Goal: Check status: Check status

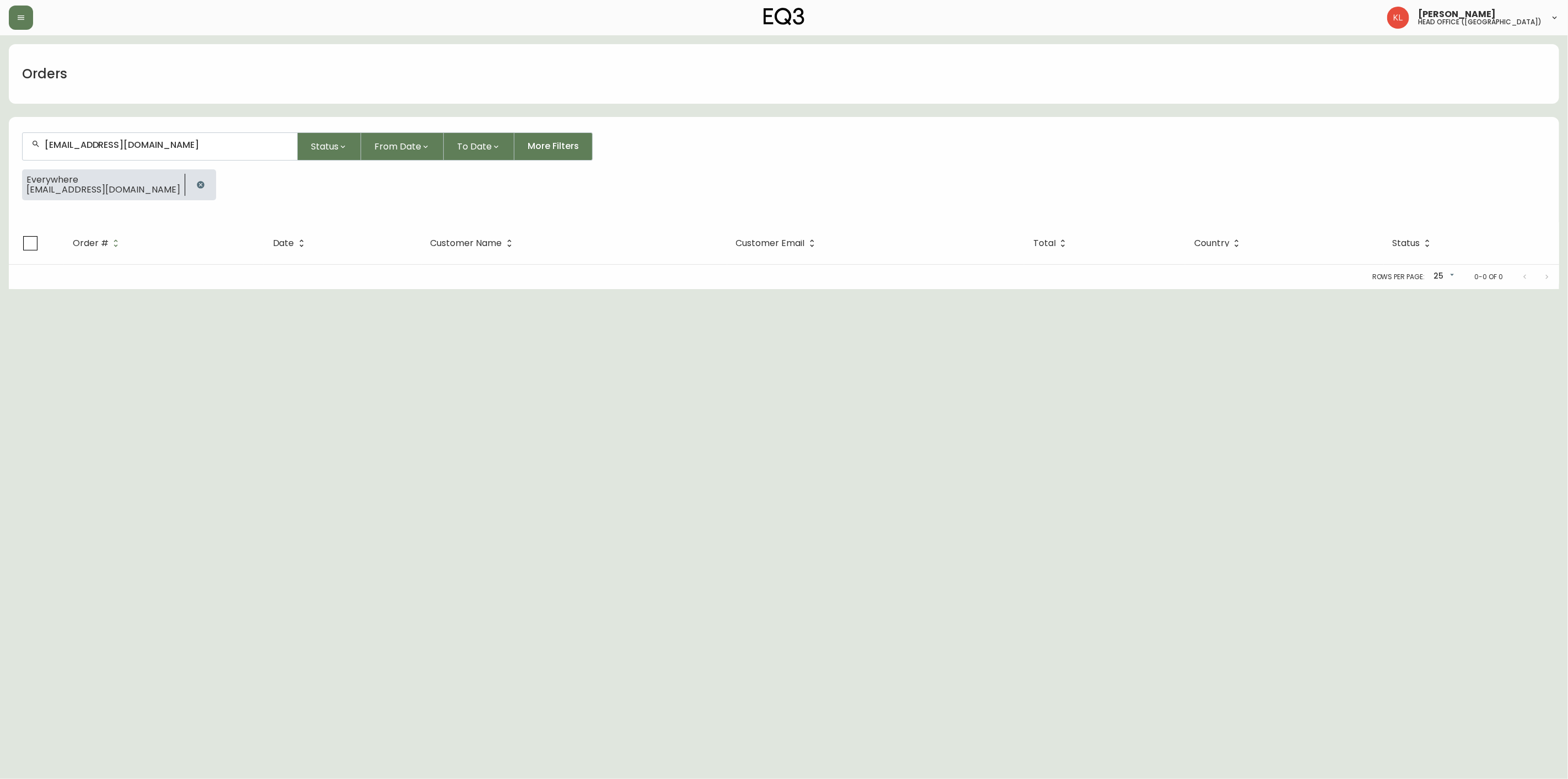
drag, startPoint x: 0, startPoint y: 0, endPoint x: -123, endPoint y: 189, distance: 225.5
click at [0, 189] on html "[PERSON_NAME] head office ([GEOGRAPHIC_DATA]) Orders [EMAIL_ADDRESS][DOMAIN_NAM…" at bounding box center [784, 144] width 1568 height 289
type input "4132317"
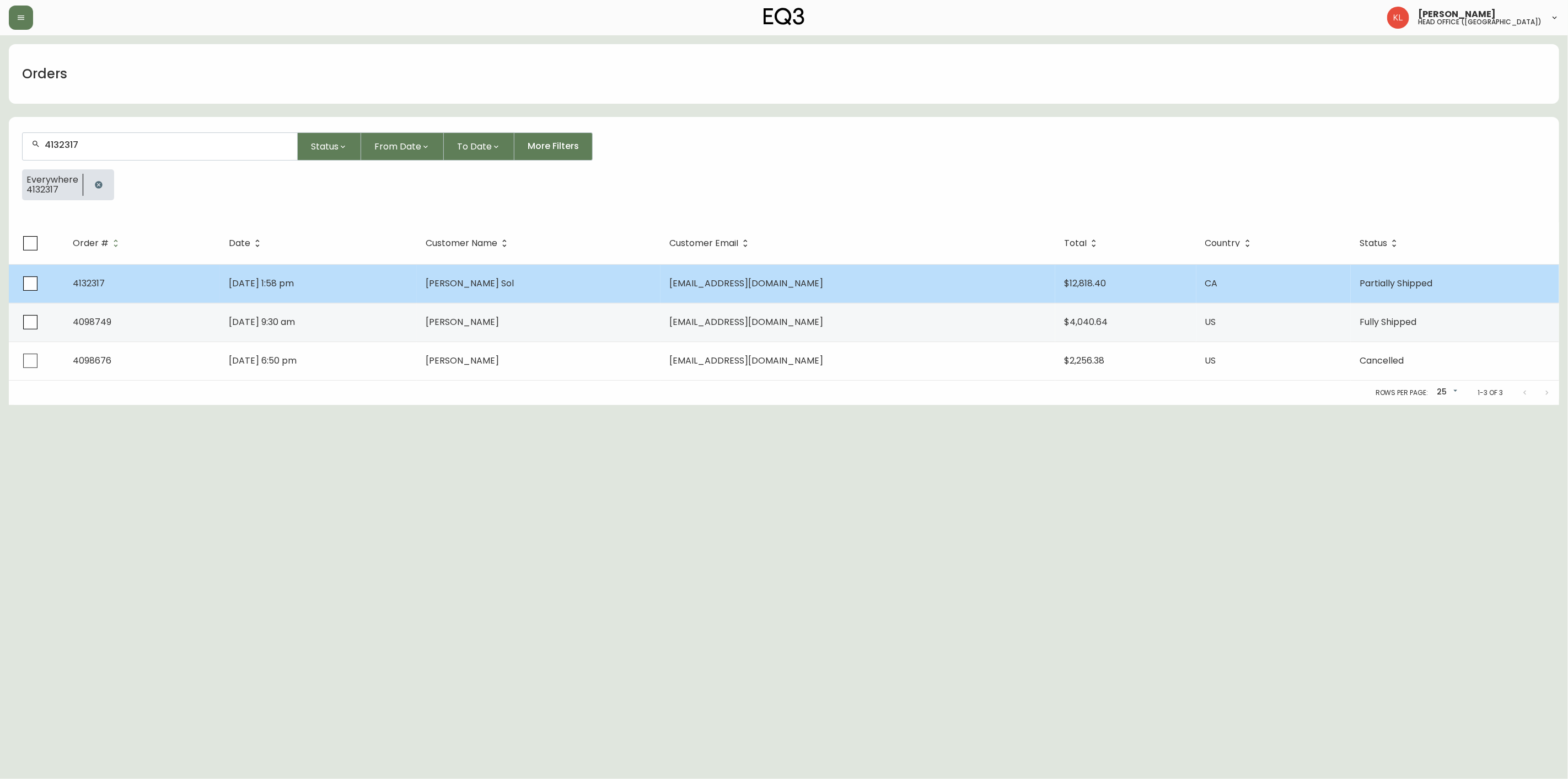
type input "4132317"
click at [294, 284] on span "[DATE] 1:58 pm" at bounding box center [261, 283] width 65 height 13
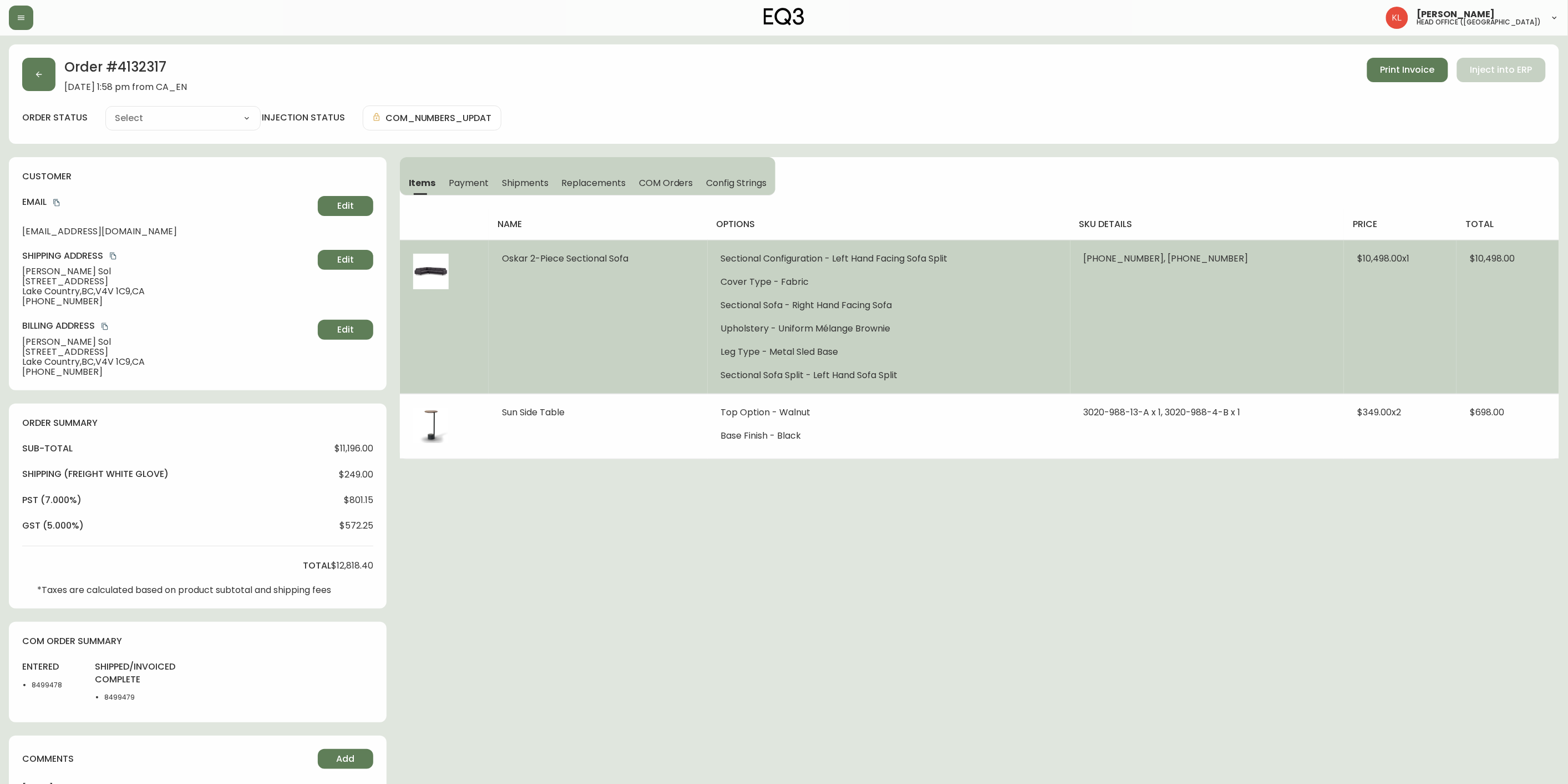
type input "Partially Shipped"
select select "PARTIALLY_SHIPPED"
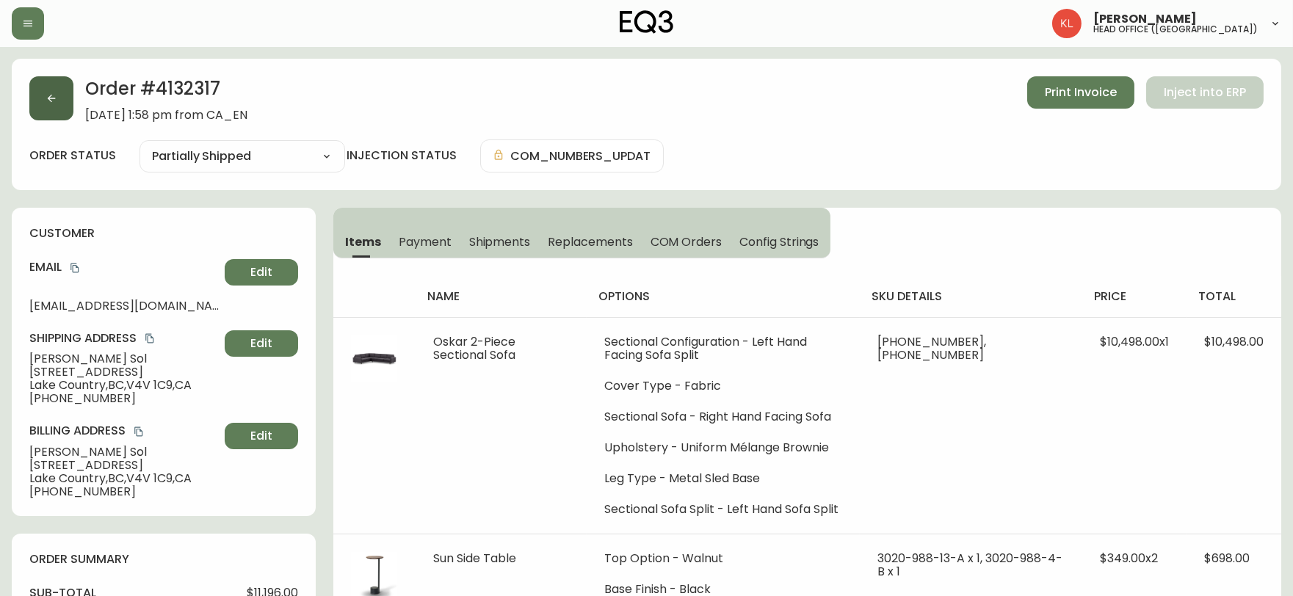
click at [57, 106] on button "button" at bounding box center [51, 98] width 44 height 44
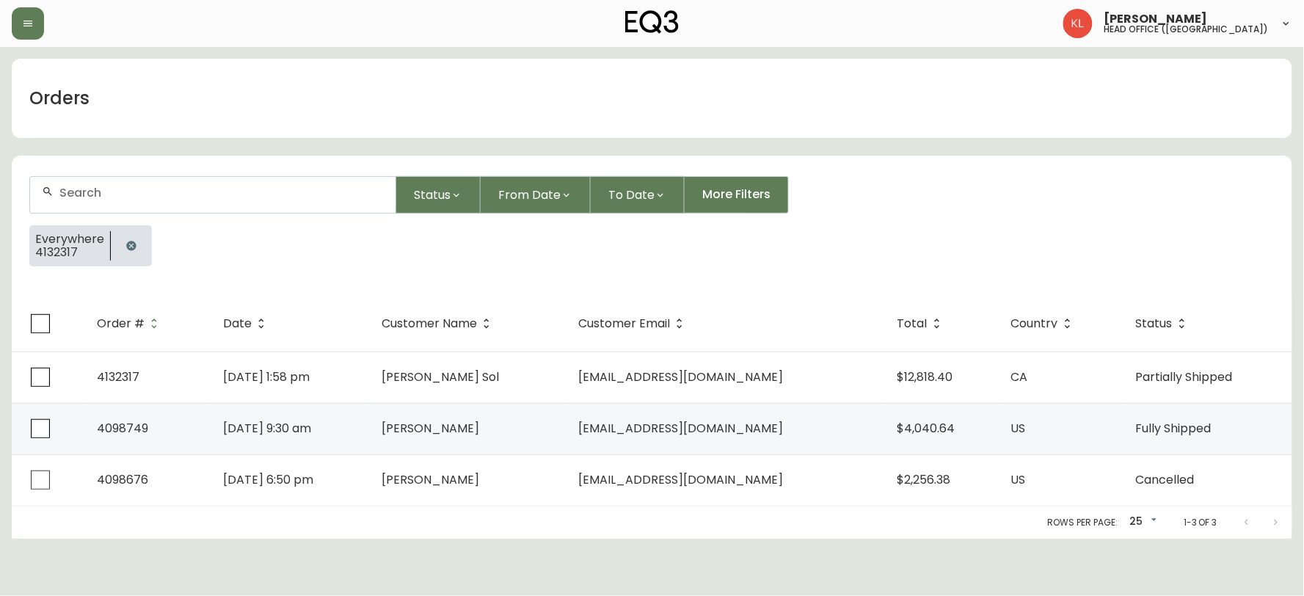
click at [130, 250] on icon "button" at bounding box center [132, 246] width 12 height 12
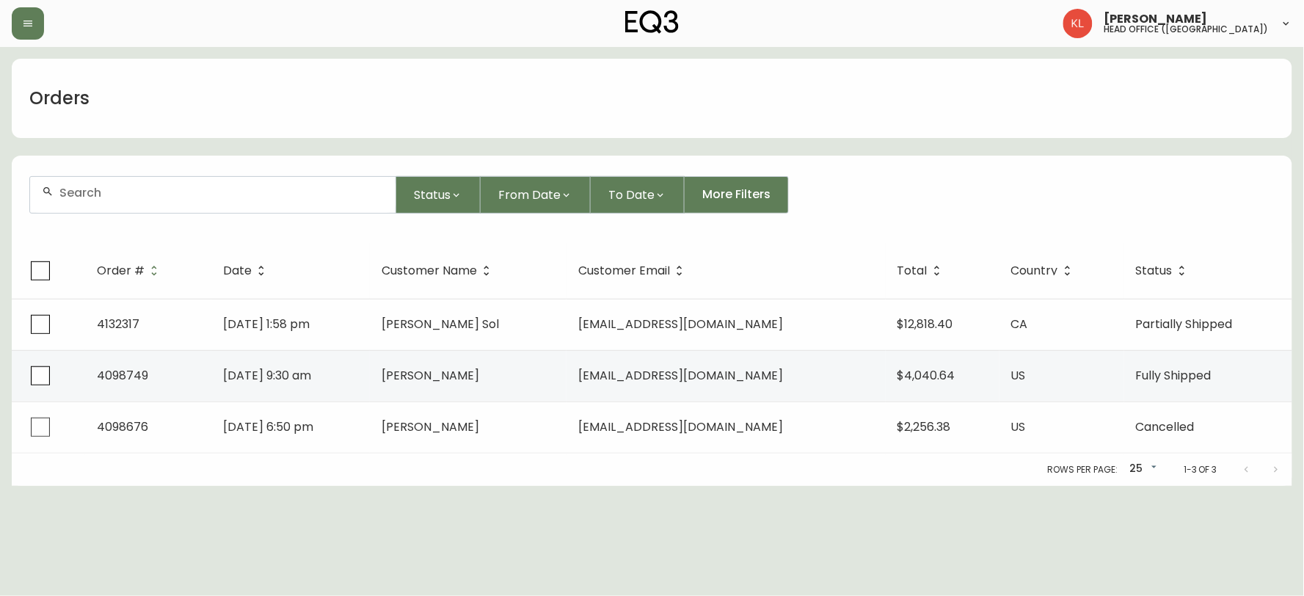
click at [155, 199] on input "text" at bounding box center [221, 193] width 324 height 14
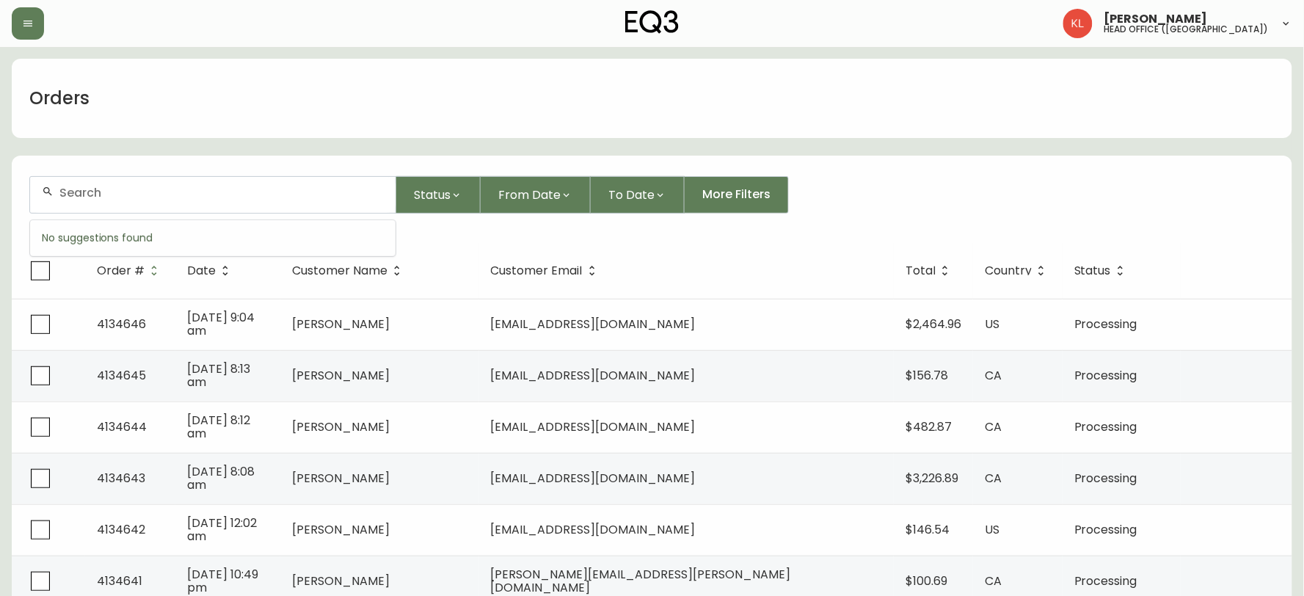
paste input "4134049"
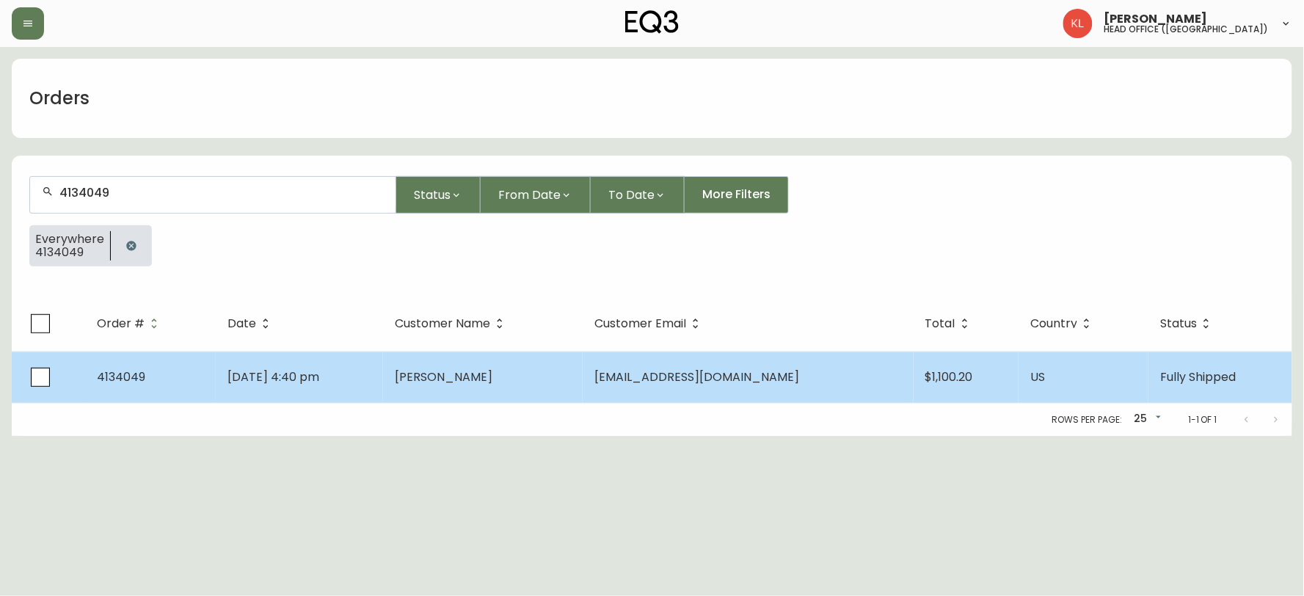
type input "4134049"
click at [515, 363] on td "[PERSON_NAME]" at bounding box center [483, 377] width 200 height 51
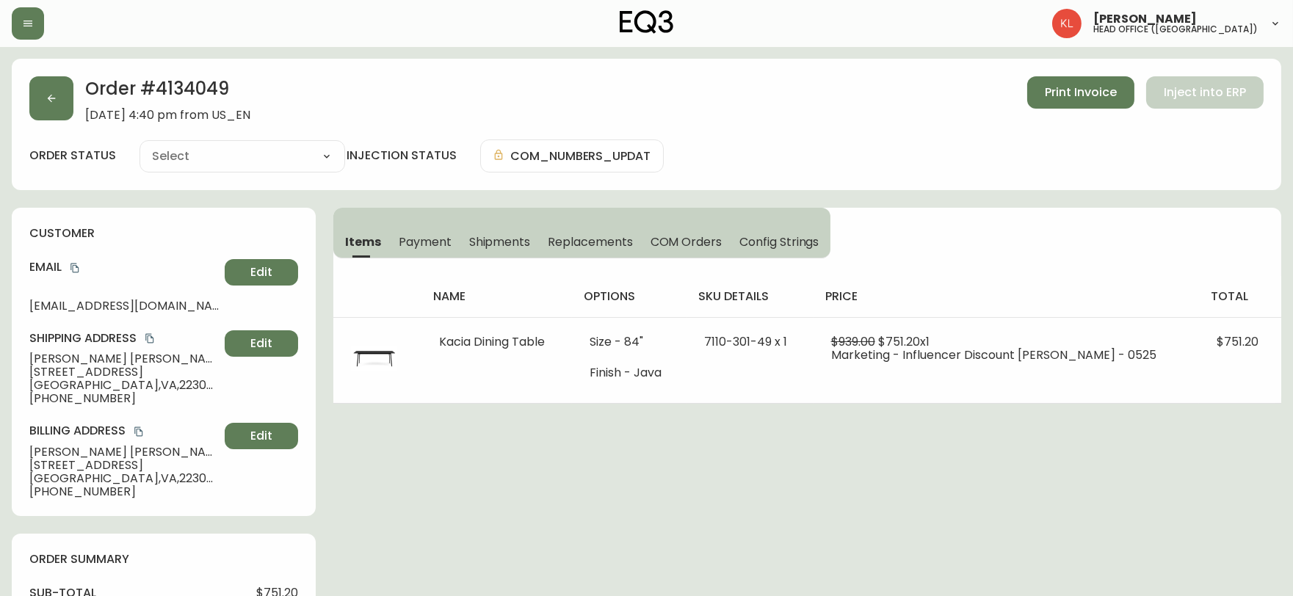
type input "Fully Shipped"
select select "FULLY_SHIPPED"
click at [487, 239] on span "Shipments" at bounding box center [500, 241] width 62 height 15
